Goal: Complete application form: Complete application form

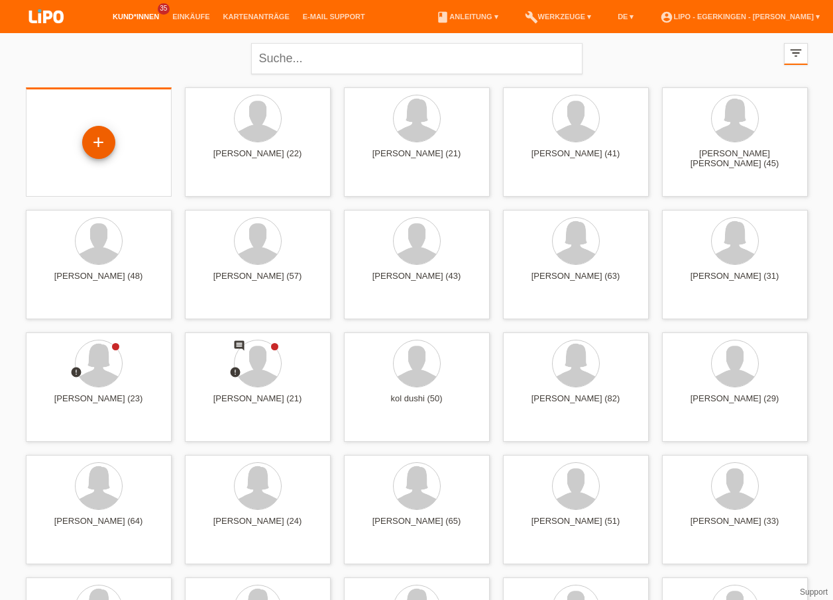
click at [100, 139] on div "+" at bounding box center [98, 142] width 33 height 33
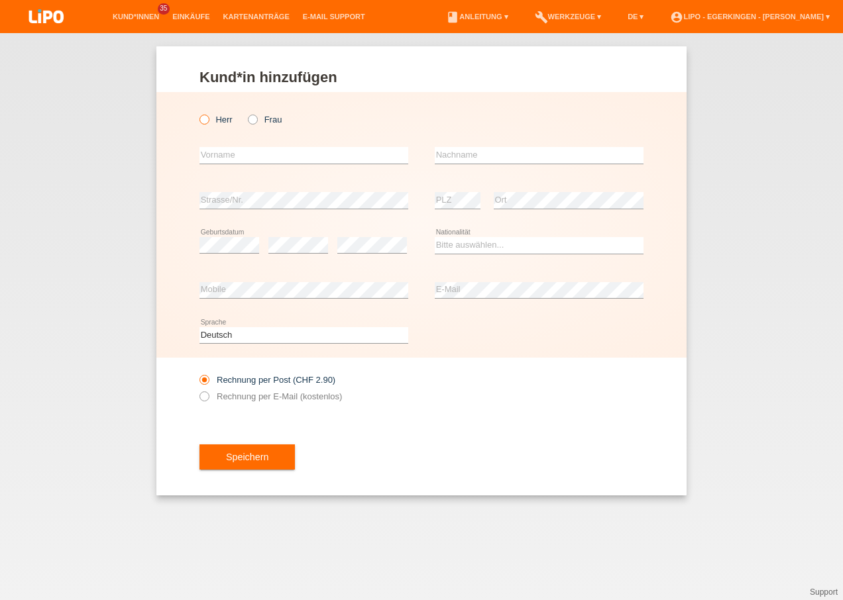
click at [197, 113] on icon at bounding box center [197, 113] width 0 height 0
click at [202, 116] on input "Herr" at bounding box center [203, 119] width 9 height 9
radio input "true"
click at [217, 153] on input "text" at bounding box center [303, 155] width 209 height 17
type input "[PERSON_NAME]"
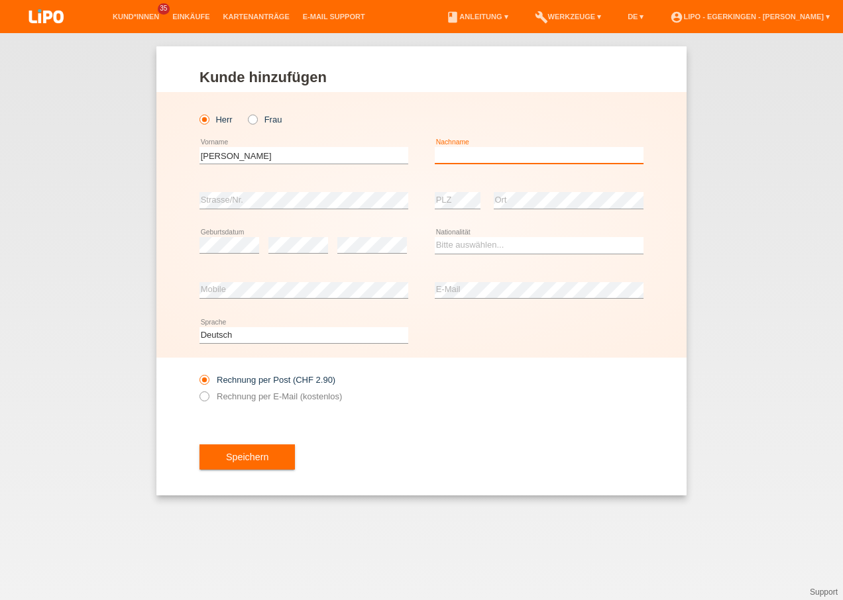
click at [445, 152] on input "text" at bounding box center [539, 155] width 209 height 17
type input "[PERSON_NAME]"
click at [453, 244] on select "Bitte auswählen... Schweiz Deutschland Liechtenstein Österreich ------------ Af…" at bounding box center [539, 245] width 209 height 16
select select "SK"
click at [453, 244] on select "Bitte auswählen... Schweiz Deutschland Liechtenstein Österreich ------------ Af…" at bounding box center [539, 245] width 209 height 16
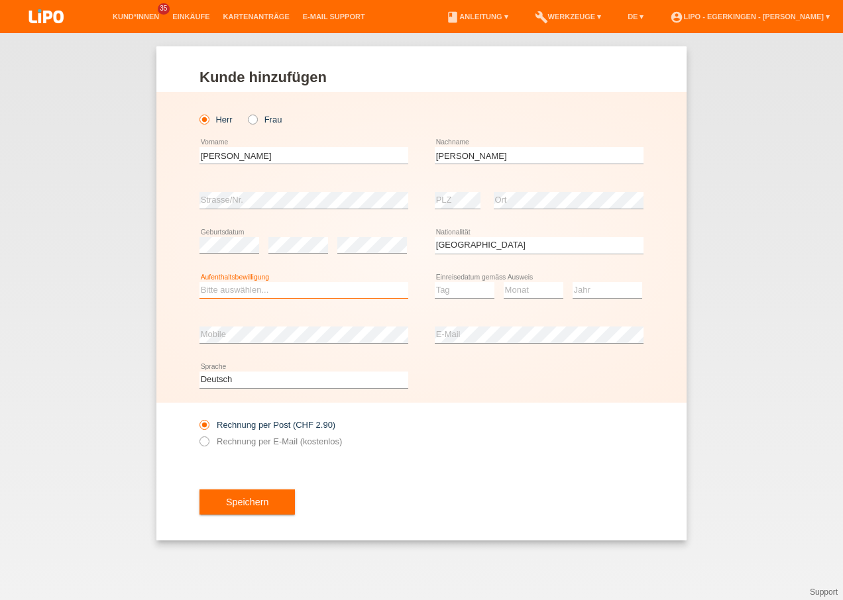
click at [228, 288] on select "Bitte auswählen... C B B - Flüchtlingsstatus Andere" at bounding box center [303, 290] width 209 height 16
select select "B"
click at [199, 282] on select "Bitte auswählen... C B B - Flüchtlingsstatus Andere" at bounding box center [303, 290] width 209 height 16
click at [451, 288] on select "Tag 01 02 03 04 05 06 07 08 09 10 11" at bounding box center [465, 290] width 60 height 16
select select "01"
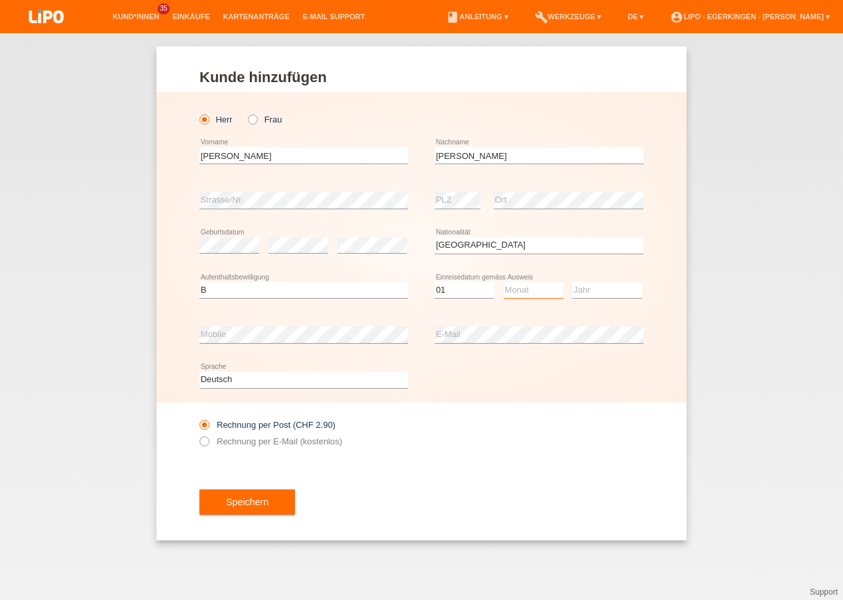
click at [515, 295] on select "Monat 01 02 03 04 05 06 07 08 09 10 11" at bounding box center [534, 290] width 60 height 16
select select "03"
click at [504, 282] on select "Monat 01 02 03 04 05 06 07 08 09 10 11" at bounding box center [534, 290] width 60 height 16
click at [584, 290] on select "Jahr 2025 2024 2023 2022 2021 2020 2019 2018 2017 2016 2015 2014 2013 2012 2011…" at bounding box center [607, 290] width 70 height 16
select select "2023"
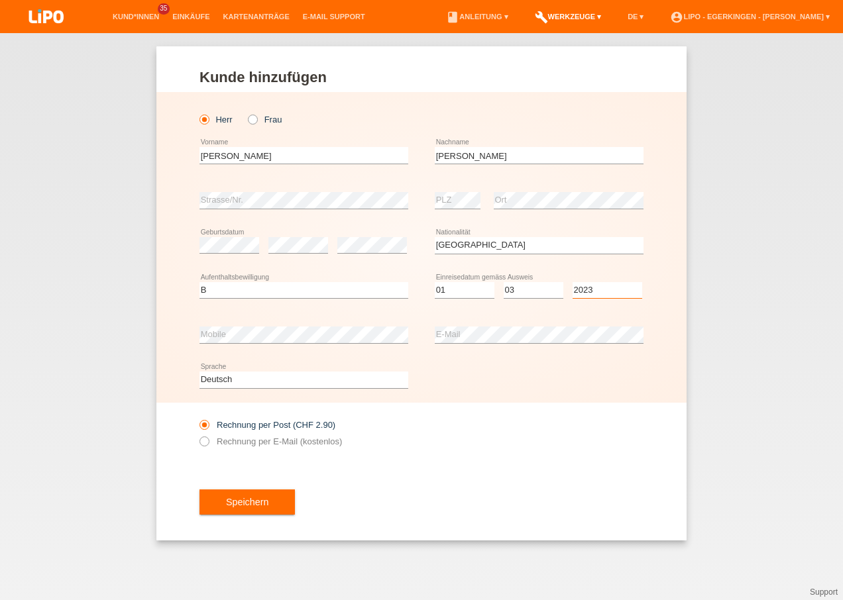
click at [572, 282] on select "Jahr 2025 2024 2023 2022 2021 2020 2019 2018 2017 2016 2015 2014 2013 2012 2011…" at bounding box center [607, 290] width 70 height 16
click at [233, 500] on span "Speichern" at bounding box center [247, 502] width 42 height 11
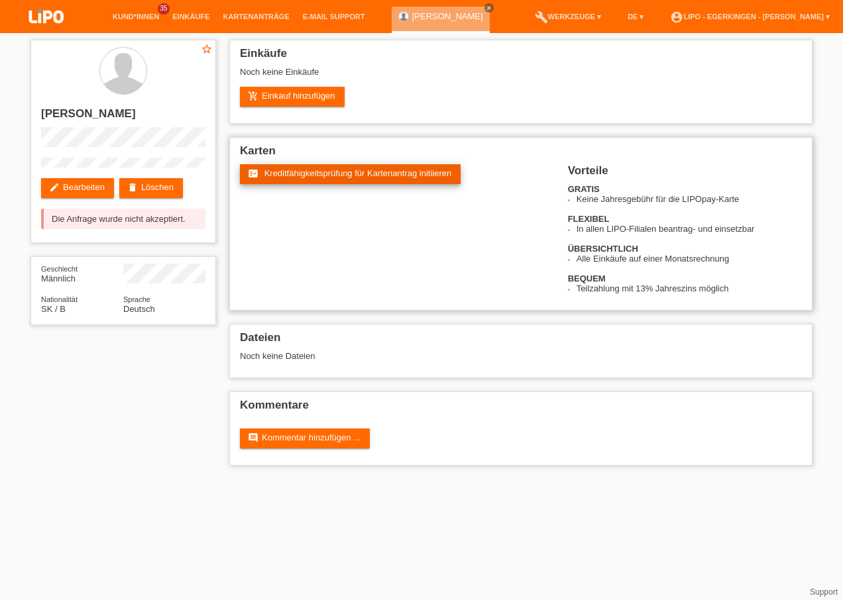
click at [292, 176] on span "Kreditfähigkeitsprüfung für Kartenantrag initiieren" at bounding box center [358, 173] width 188 height 10
